Goal: Transaction & Acquisition: Purchase product/service

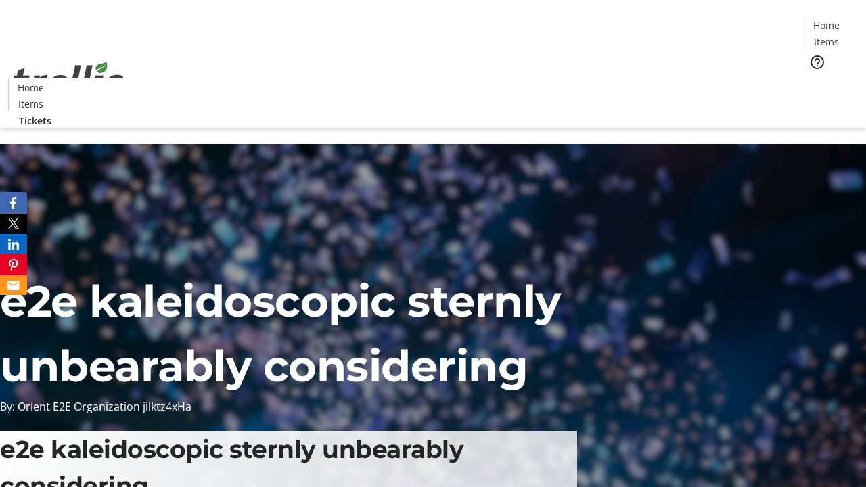
click at [815, 79] on span "Tickets" at bounding box center [831, 86] width 32 height 14
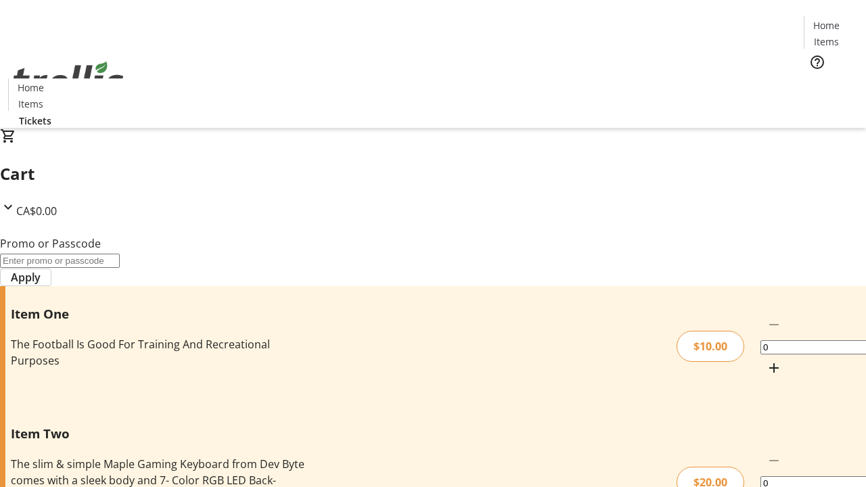
click at [766, 360] on mat-icon "Increment by one" at bounding box center [774, 368] width 16 height 16
type input "1"
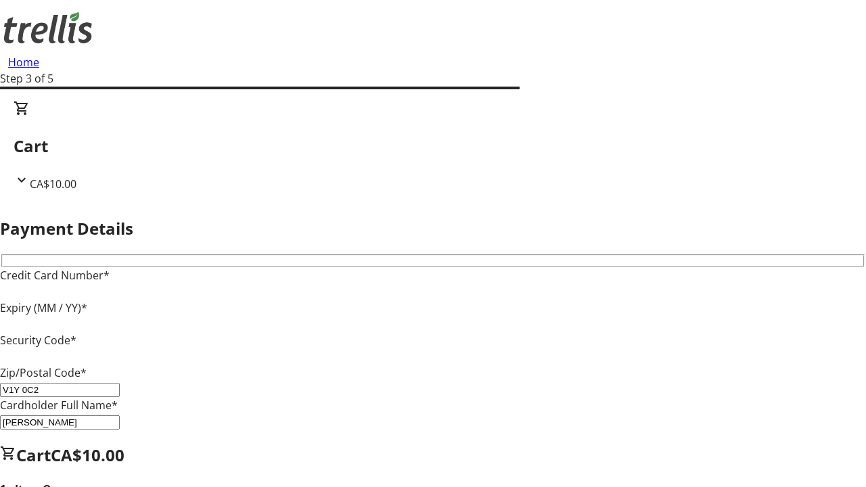
type input "V1Y 0C2"
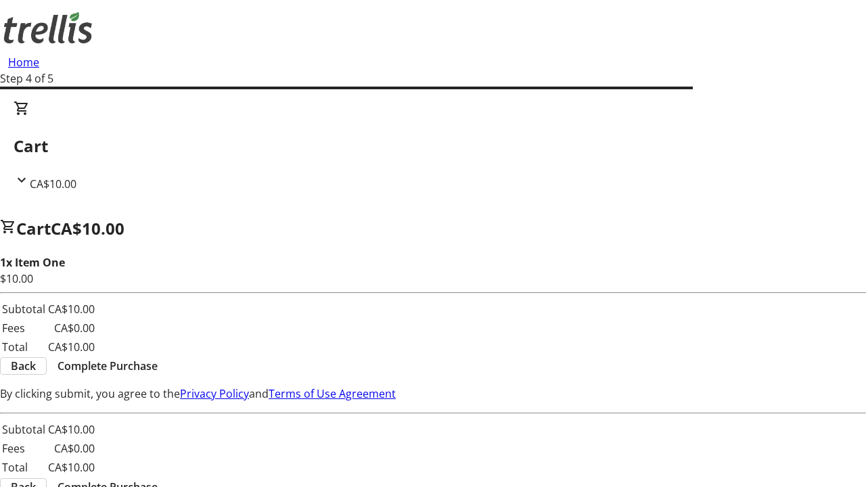
click at [158, 358] on span "Complete Purchase" at bounding box center [108, 366] width 100 height 16
